Goal: Task Accomplishment & Management: Manage account settings

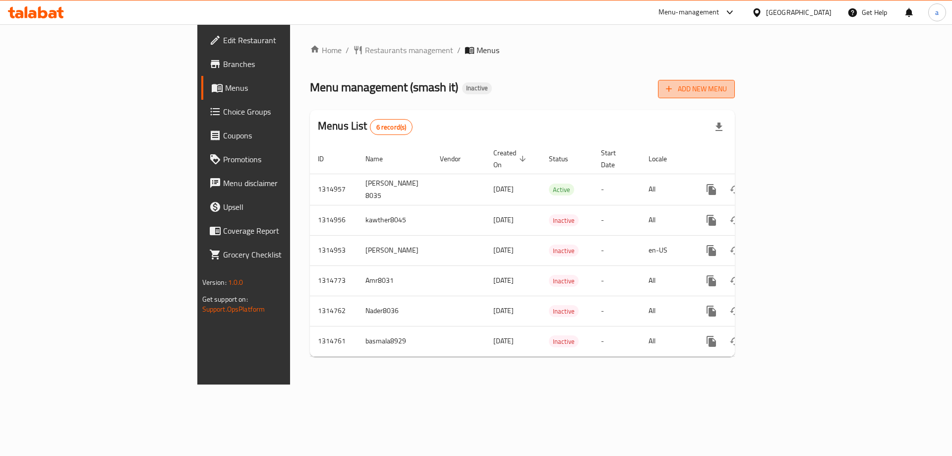
click at [727, 87] on span "Add New Menu" at bounding box center [696, 89] width 61 height 12
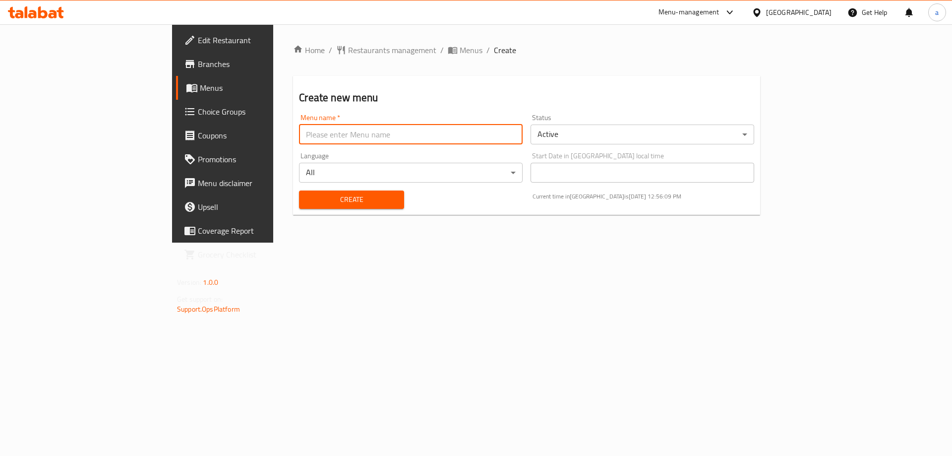
click at [496, 134] on input "text" at bounding box center [411, 134] width 224 height 20
type input "Abdelrhman_8026"
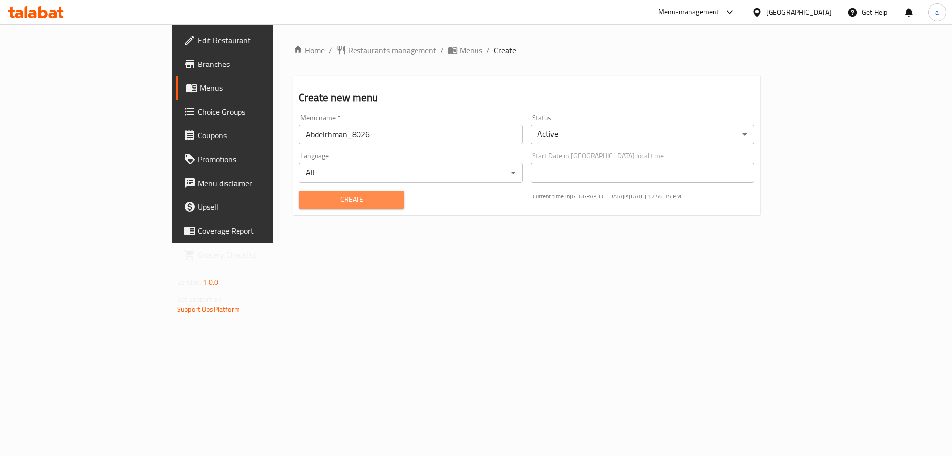
click at [307, 199] on span "Create" at bounding box center [351, 199] width 89 height 12
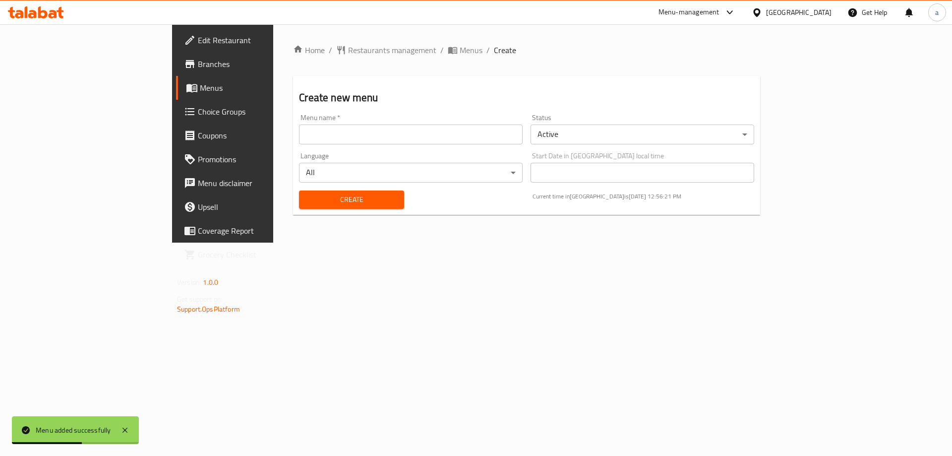
click at [329, 143] on input "text" at bounding box center [411, 134] width 224 height 20
click at [460, 54] on span "Menus" at bounding box center [471, 50] width 23 height 12
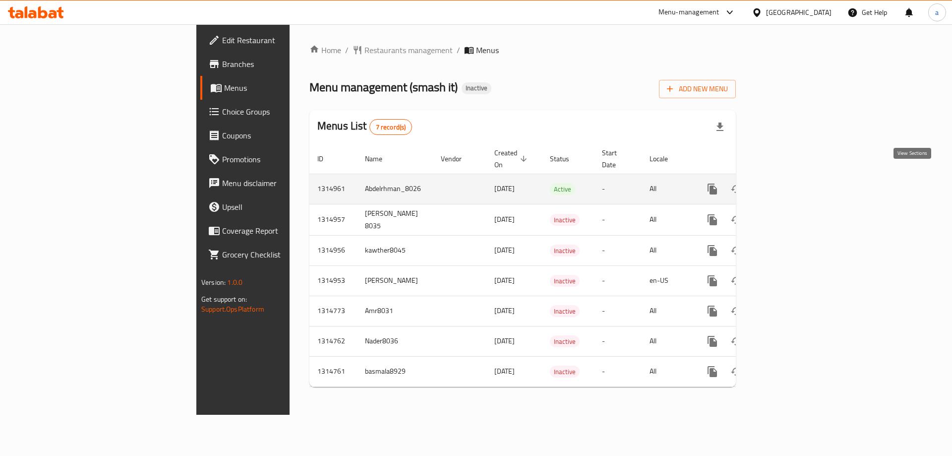
click at [796, 184] on link "enhanced table" at bounding box center [784, 189] width 24 height 24
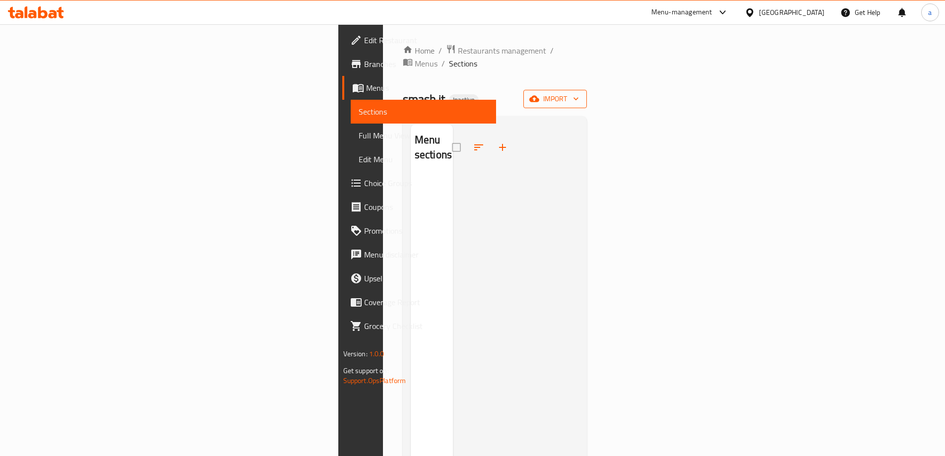
click at [579, 93] on span "import" at bounding box center [555, 99] width 48 height 12
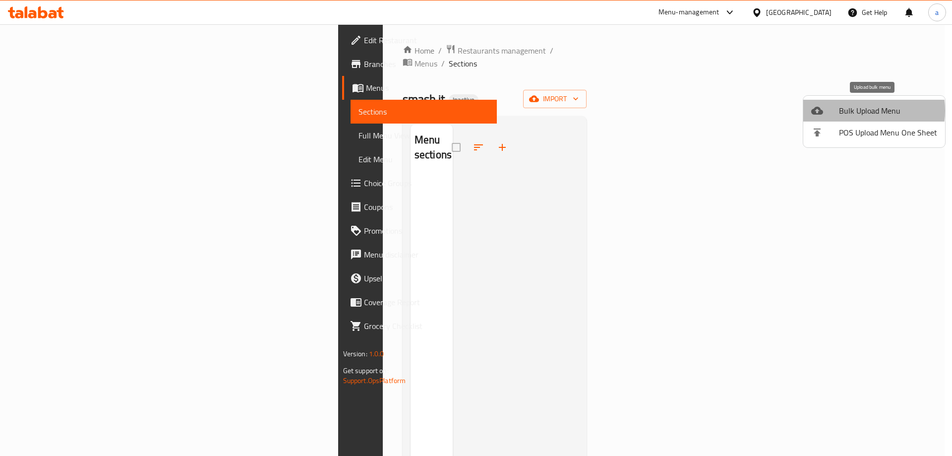
click at [859, 111] on span "Bulk Upload Menu" at bounding box center [888, 111] width 98 height 12
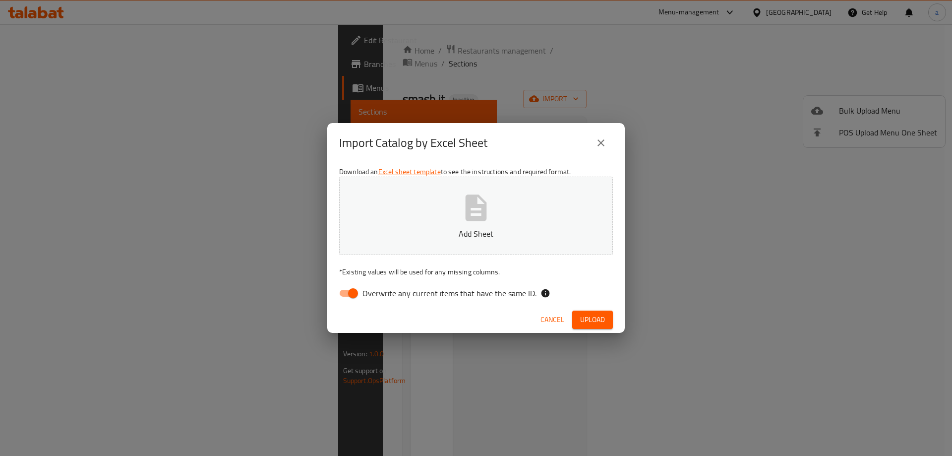
click at [428, 290] on span "Overwrite any current items that have the same ID." at bounding box center [450, 293] width 174 height 12
click at [381, 290] on input "Overwrite any current items that have the same ID." at bounding box center [353, 293] width 57 height 19
checkbox input "false"
click at [455, 221] on button "Add Sheet" at bounding box center [476, 216] width 274 height 78
click at [592, 316] on span "Upload" at bounding box center [592, 319] width 25 height 12
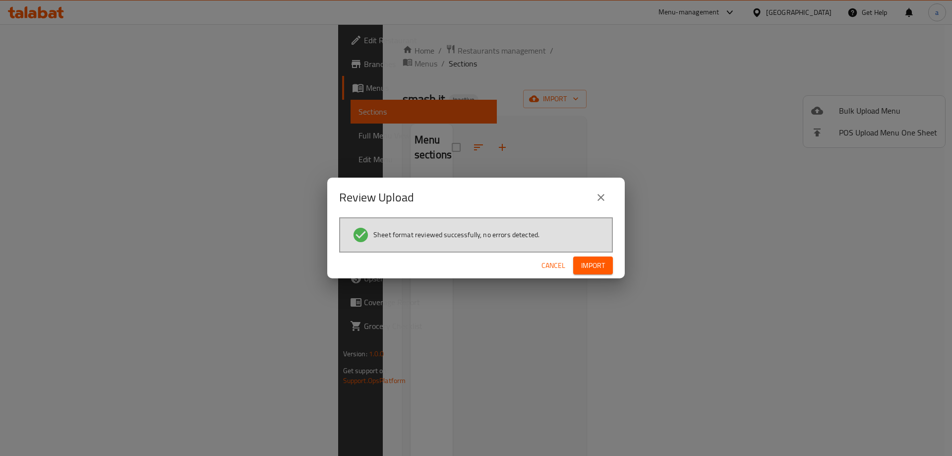
click at [587, 271] on span "Import" at bounding box center [593, 265] width 24 height 12
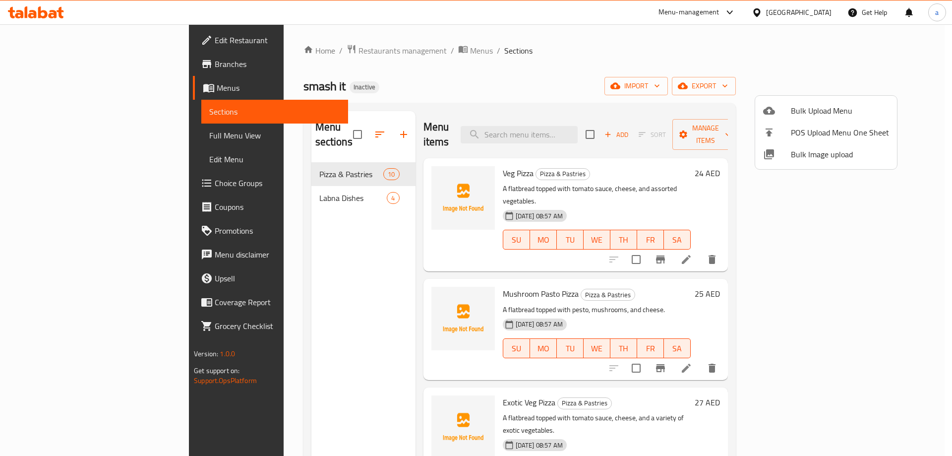
click at [65, 134] on div at bounding box center [476, 228] width 952 height 456
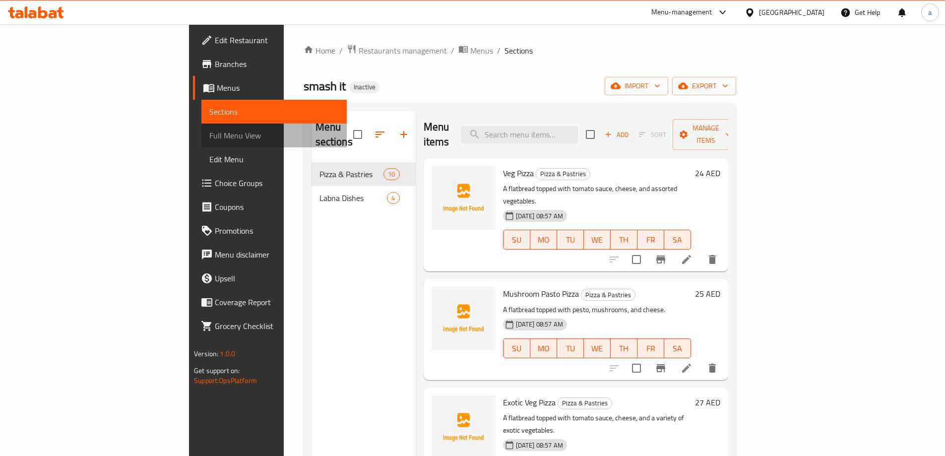
click at [209, 134] on span "Full Menu View" at bounding box center [273, 135] width 129 height 12
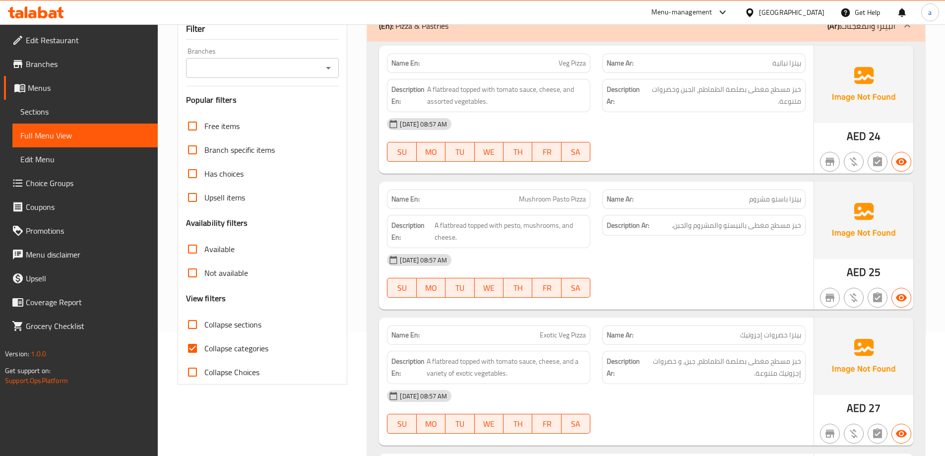
scroll to position [198, 0]
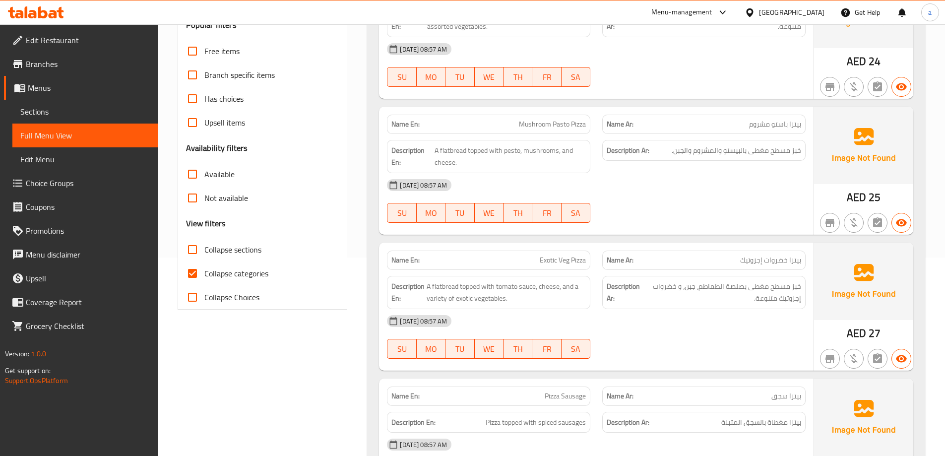
click at [213, 276] on span "Collapse categories" at bounding box center [236, 273] width 64 height 12
click at [204, 276] on input "Collapse categories" at bounding box center [193, 273] width 24 height 24
checkbox input "false"
click at [225, 173] on span "Available" at bounding box center [219, 174] width 30 height 12
click at [204, 173] on input "Available" at bounding box center [193, 174] width 24 height 24
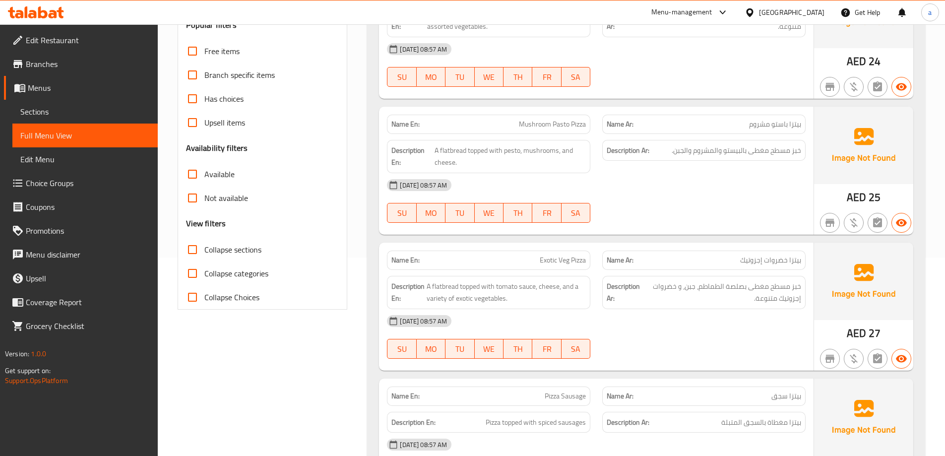
checkbox input "true"
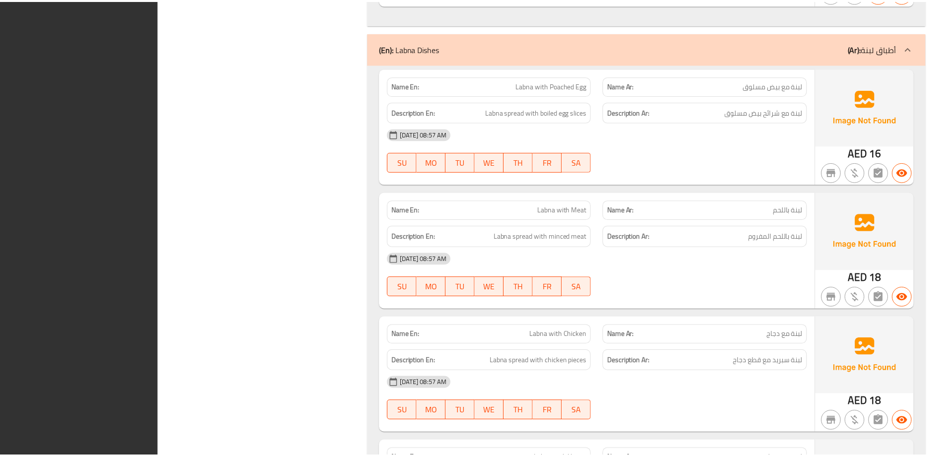
scroll to position [3346, 0]
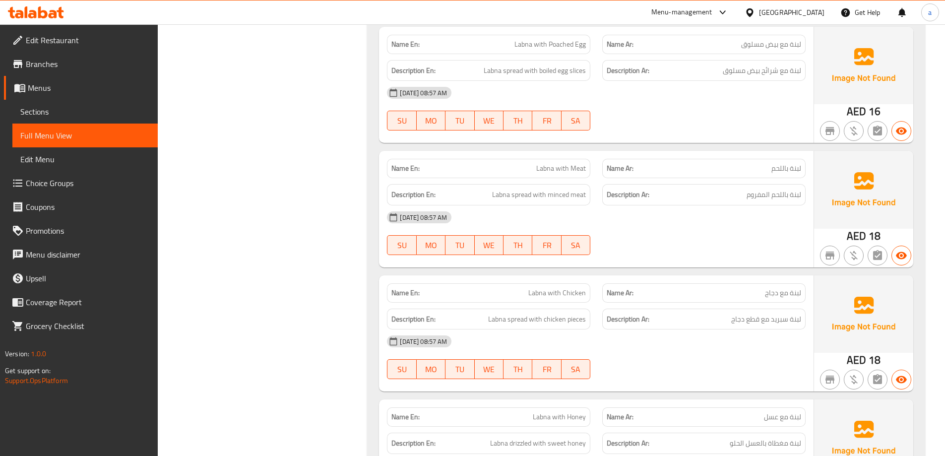
click at [99, 114] on span "Sections" at bounding box center [84, 112] width 129 height 12
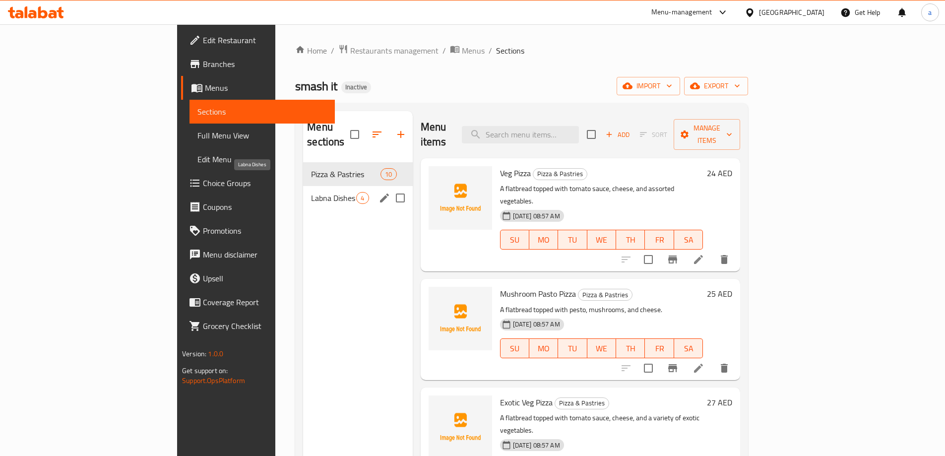
click at [311, 192] on span "Labna Dishes" at bounding box center [333, 198] width 45 height 12
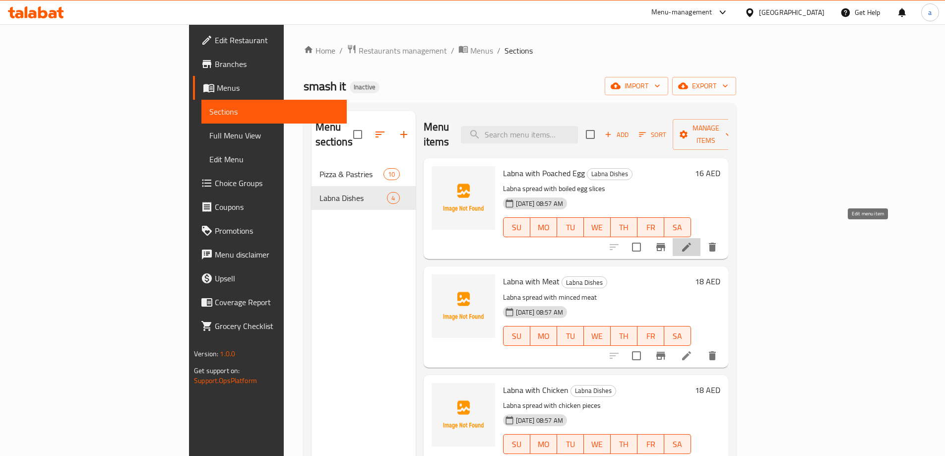
click at [692, 241] on icon at bounding box center [686, 247] width 12 height 12
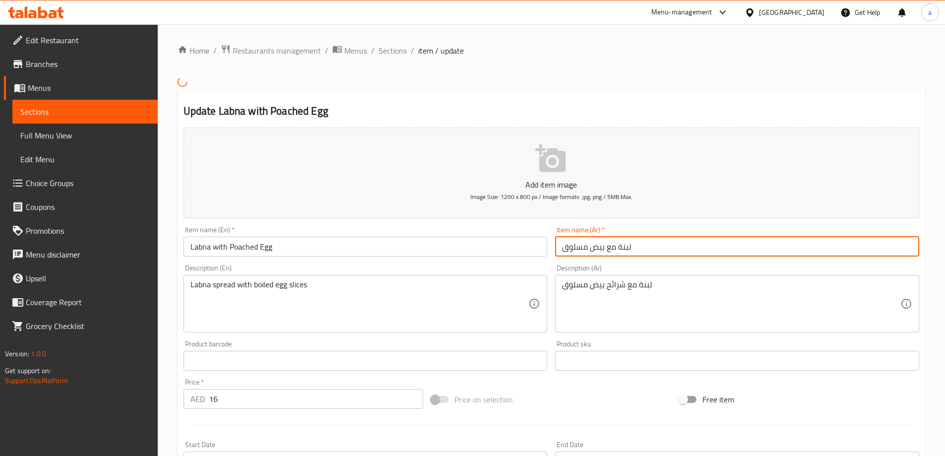
click at [604, 249] on input "لبنة مع بيض مسلوق" at bounding box center [737, 247] width 364 height 20
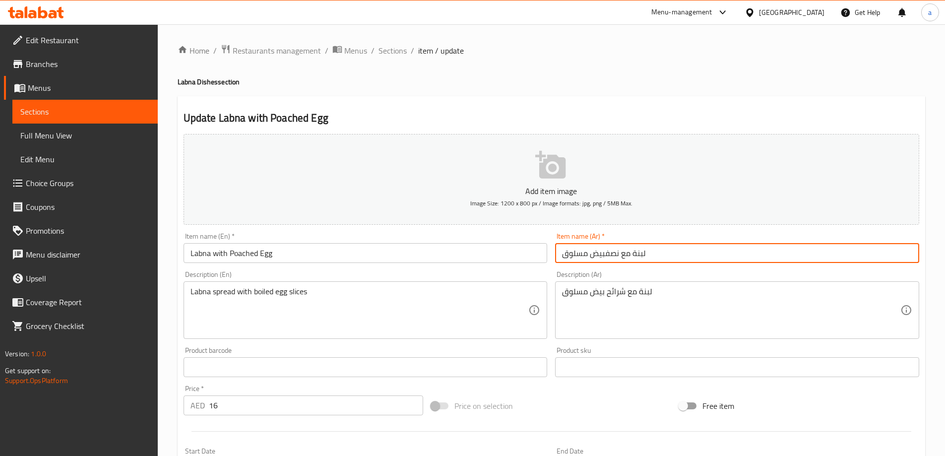
type input "لبنة مع نصف بيض مسلوق"
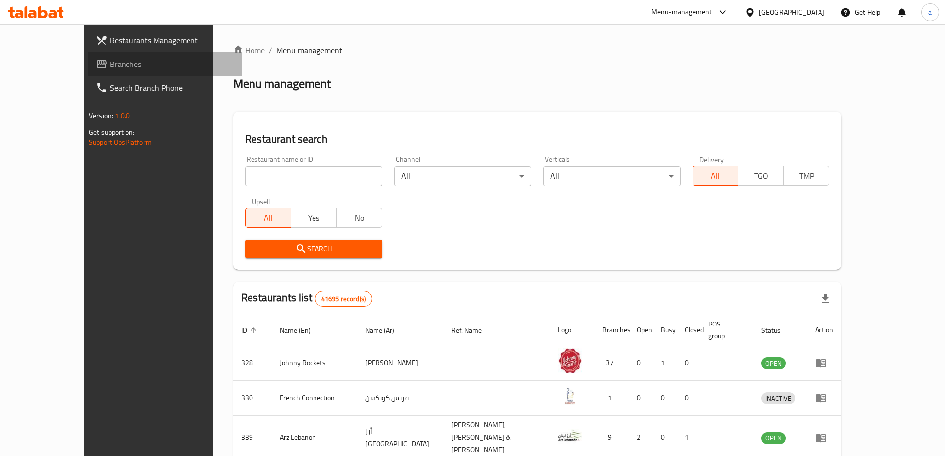
click at [110, 60] on span "Branches" at bounding box center [172, 64] width 124 height 12
